Goal: Transaction & Acquisition: Purchase product/service

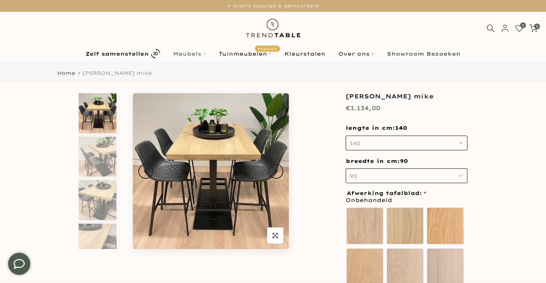
click at [186, 55] on link "Meubels" at bounding box center [190, 53] width 46 height 9
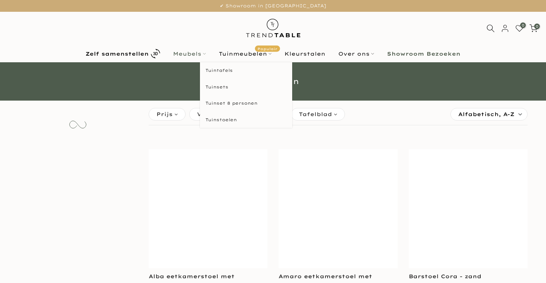
click at [203, 53] on link "Meubels" at bounding box center [190, 53] width 46 height 9
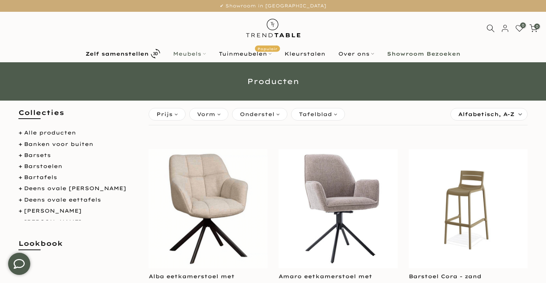
click at [202, 56] on link "Meubels" at bounding box center [190, 53] width 46 height 9
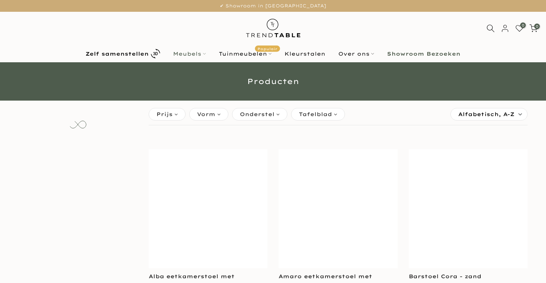
click at [189, 55] on link "Meubels" at bounding box center [190, 53] width 46 height 9
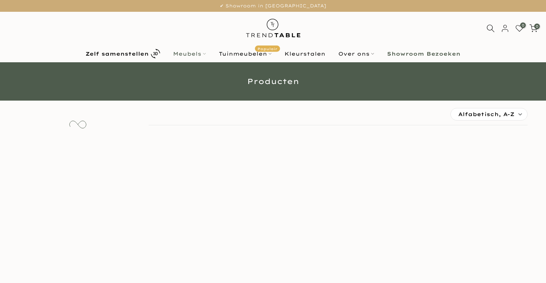
click at [201, 54] on link "Meubels" at bounding box center [190, 53] width 46 height 9
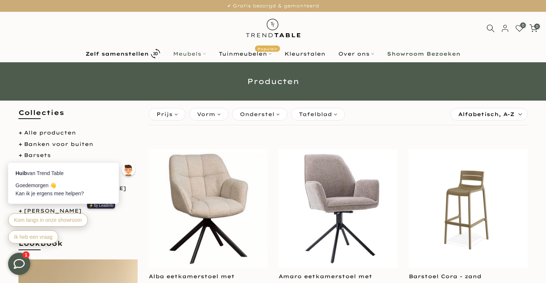
click at [187, 57] on link "Meubels" at bounding box center [190, 53] width 46 height 9
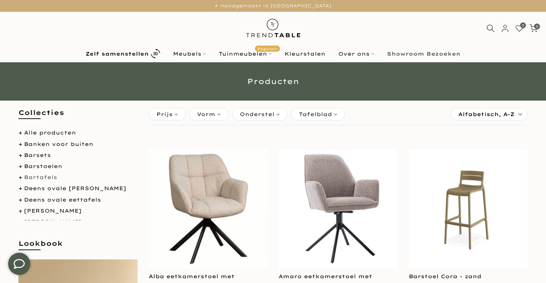
click at [40, 178] on link "Bartafels" at bounding box center [40, 177] width 33 height 7
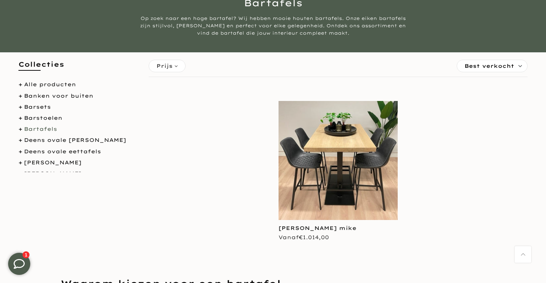
click at [38, 131] on link "Bartafels" at bounding box center [40, 129] width 33 height 7
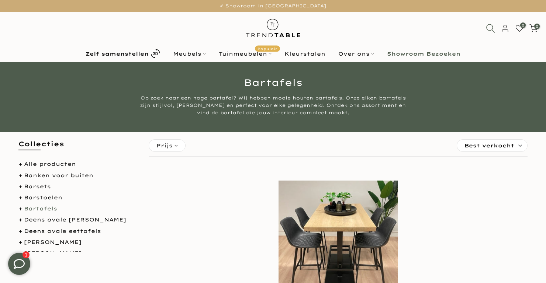
click at [487, 32] on icon at bounding box center [490, 28] width 9 height 9
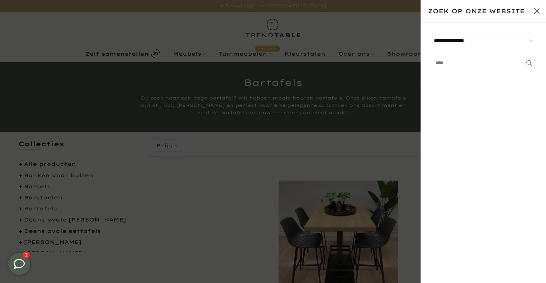
click at [442, 65] on input "text" at bounding box center [483, 63] width 111 height 15
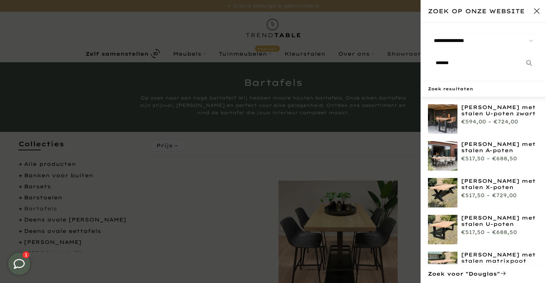
type input "*******"
click at [520, 56] on button "submit" at bounding box center [529, 63] width 18 height 15
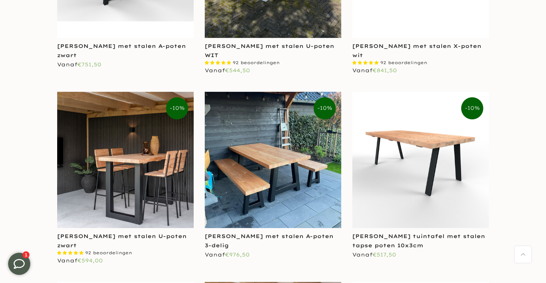
scroll to position [1413, 0]
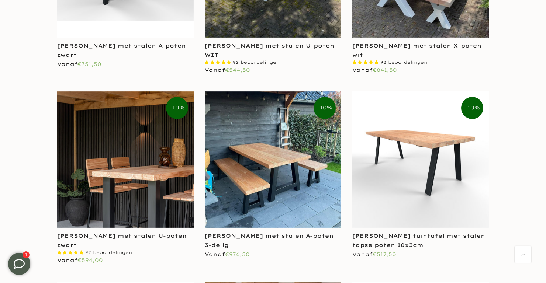
click at [85, 180] on img at bounding box center [125, 159] width 137 height 137
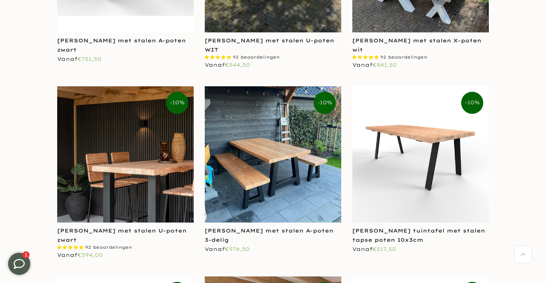
scroll to position [1431, 0]
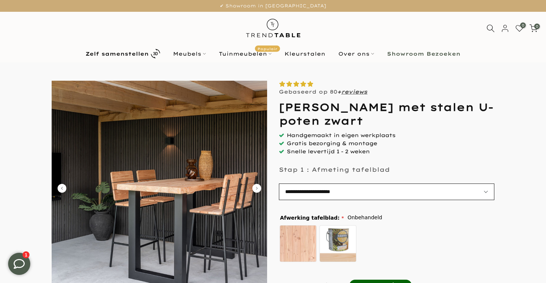
click at [486, 193] on select "**********" at bounding box center [386, 192] width 215 height 17
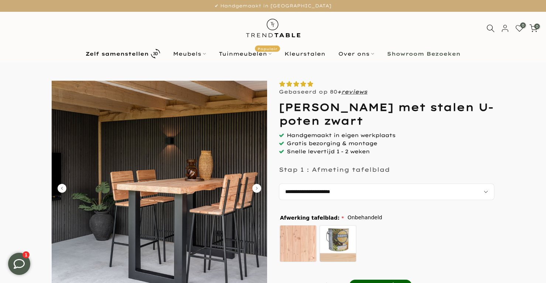
click at [463, 230] on div "Onbehandeld zelf behandelen - beits meegeleverd" at bounding box center [385, 245] width 213 height 41
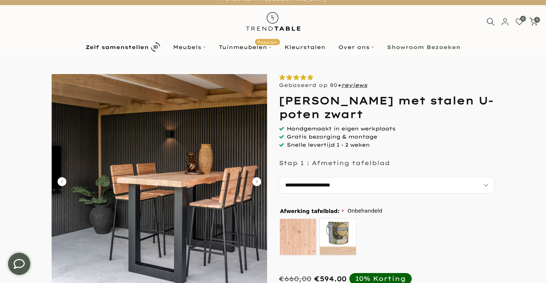
scroll to position [8, 0]
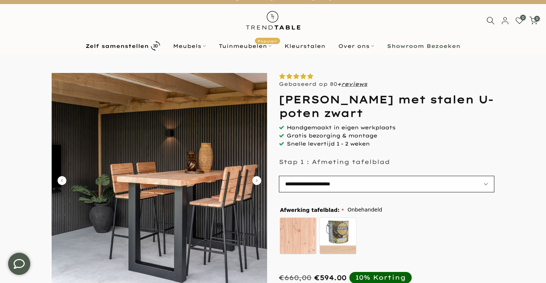
click at [488, 183] on select "**********" at bounding box center [386, 184] width 215 height 17
click at [465, 227] on div "Onbehandeld zelf behandelen - beits meegeleverd" at bounding box center [385, 237] width 213 height 41
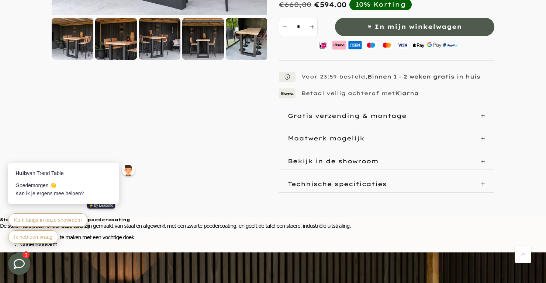
scroll to position [281, 0]
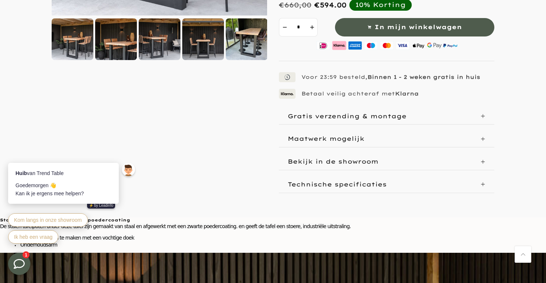
click at [484, 137] on icon at bounding box center [482, 139] width 5 height 5
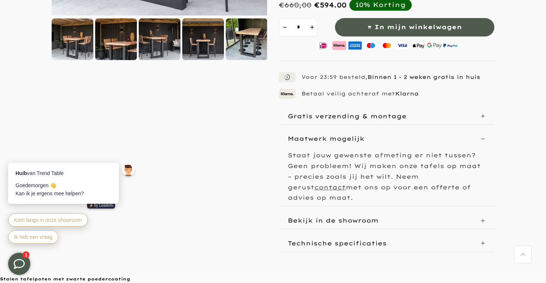
click at [484, 115] on icon at bounding box center [482, 116] width 5 height 5
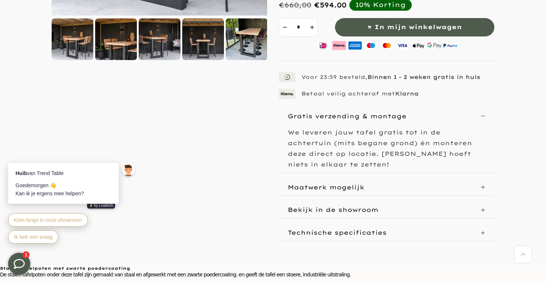
click at [484, 116] on icon at bounding box center [482, 116] width 5 height 5
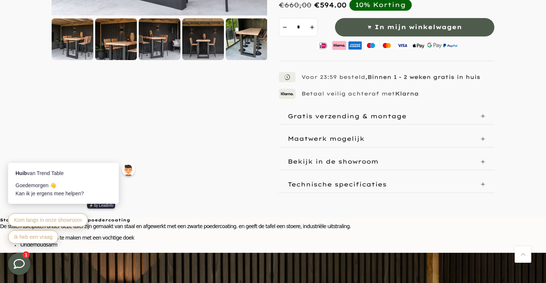
click at [484, 114] on icon at bounding box center [482, 116] width 5 height 5
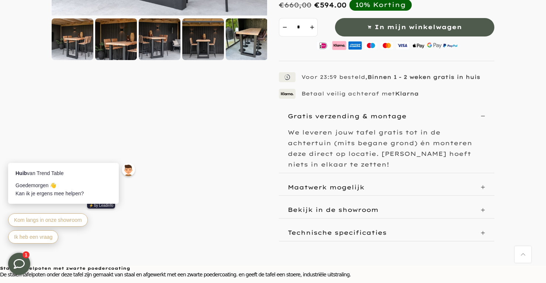
click at [485, 118] on div "Gratis verzending & montage" at bounding box center [386, 116] width 215 height 17
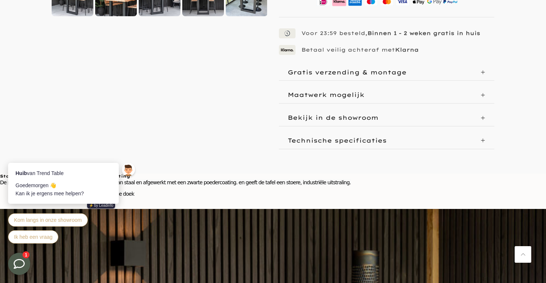
scroll to position [326, 0]
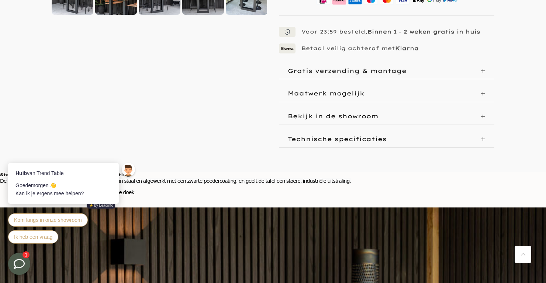
click at [484, 139] on icon at bounding box center [482, 139] width 5 height 5
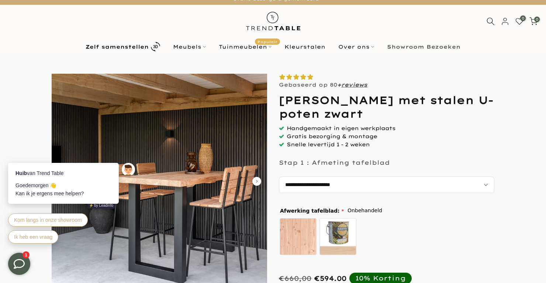
scroll to position [0, 0]
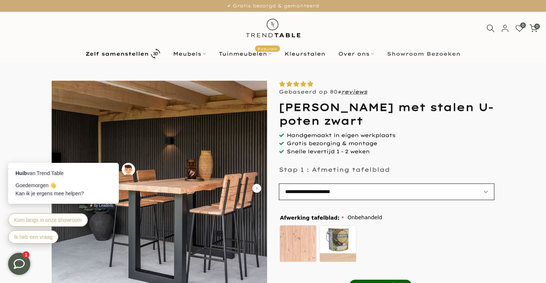
click at [488, 193] on select "**********" at bounding box center [386, 192] width 215 height 17
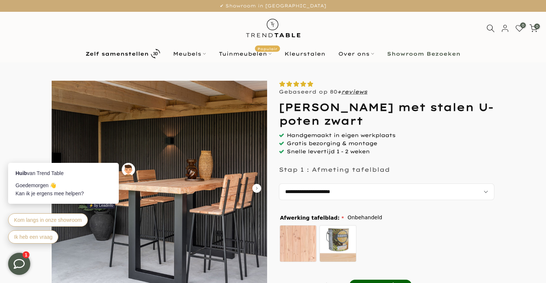
click at [481, 225] on div "Onbehandeld zelf behandelen - beits meegeleverd" at bounding box center [385, 245] width 213 height 41
